Goal: Task Accomplishment & Management: Complete application form

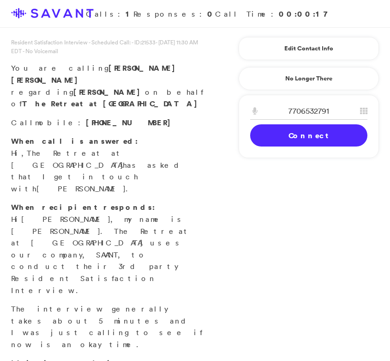
click at [297, 152] on div "7706532791 1 2 A B C 3 D E F 4 G H I 5 J K L 6 M N O 7 P Q R S 8 T U V 9 W X Y …" at bounding box center [309, 126] width 140 height 63
click at [299, 144] on link "Connect" at bounding box center [308, 135] width 117 height 22
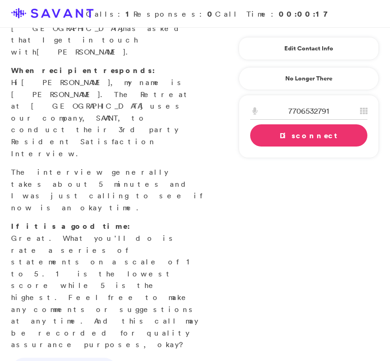
scroll to position [141, 0]
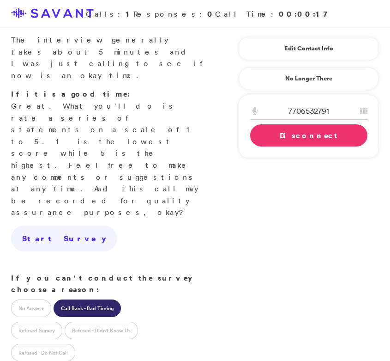
scroll to position [276, 0]
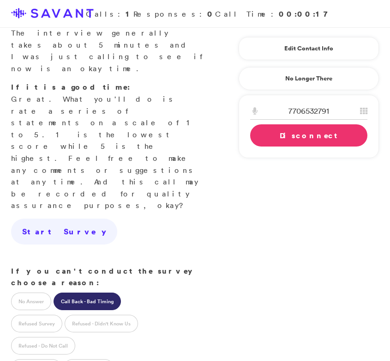
click at [302, 135] on link "Disconnect" at bounding box center [308, 135] width 117 height 22
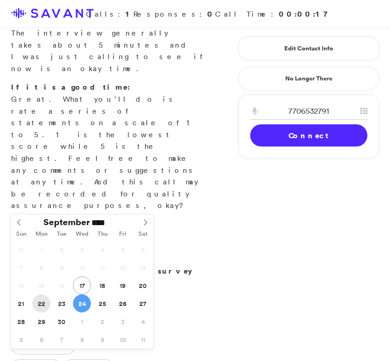
type input "**********"
